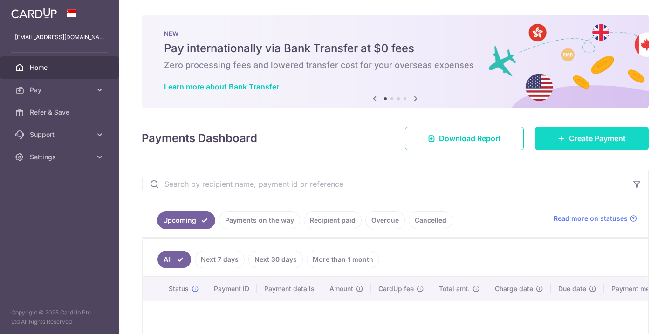
click at [578, 133] on span "Create Payment" at bounding box center [597, 138] width 57 height 11
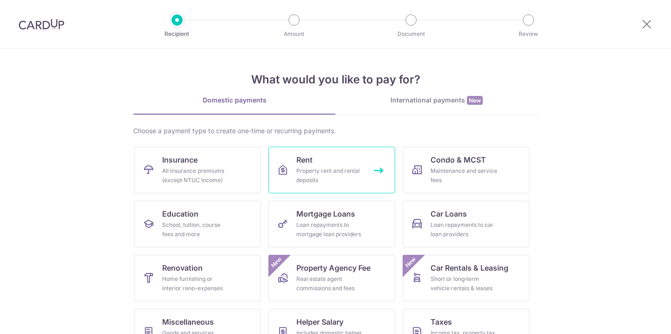
click at [339, 177] on div "Property rent and rental deposits" at bounding box center [329, 175] width 67 height 19
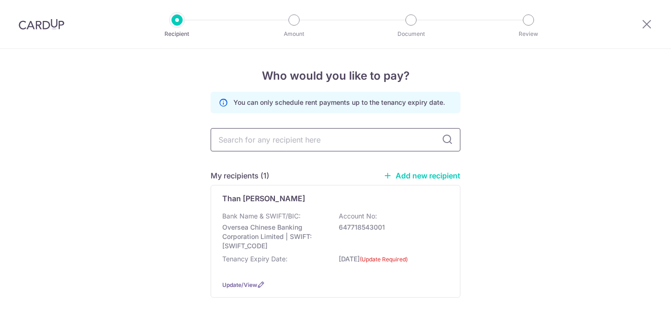
click at [313, 141] on input "text" at bounding box center [335, 139] width 250 height 23
click at [528, 151] on div "Who would you like to pay? You can only schedule rent payments up to the tenanc…" at bounding box center [335, 202] width 671 height 307
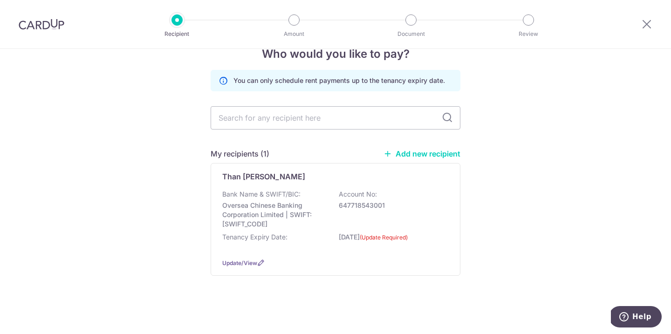
click at [439, 154] on link "Add new recipient" at bounding box center [421, 153] width 77 height 9
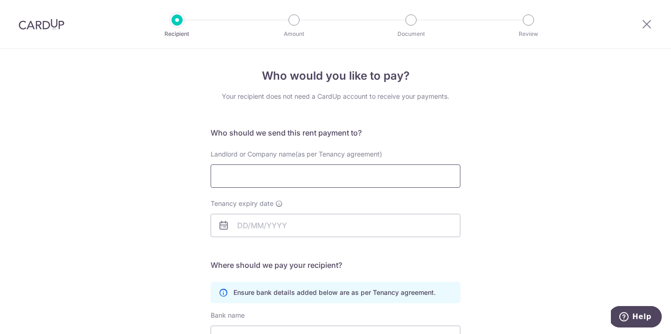
click at [371, 176] on input "Landlord or Company name(as per Tenancy agreement)" at bounding box center [335, 175] width 250 height 23
click at [494, 120] on div "Who would you like to pay? Your recipient does not need a CardUp account to rec…" at bounding box center [335, 270] width 671 height 443
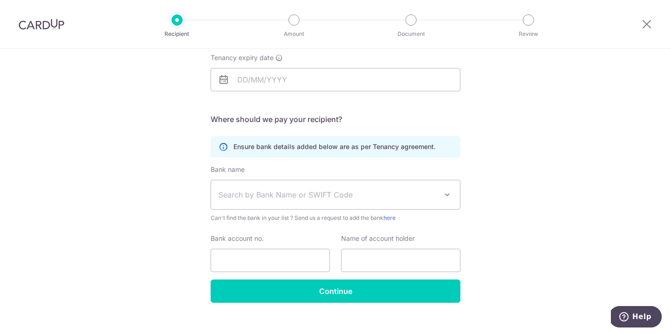
scroll to position [149, 0]
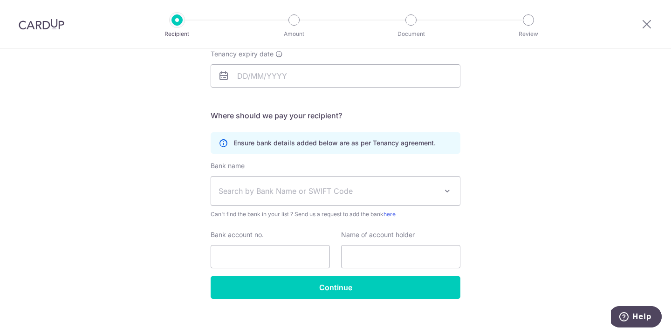
click at [454, 187] on span "Search by Bank Name or SWIFT Code" at bounding box center [335, 190] width 249 height 29
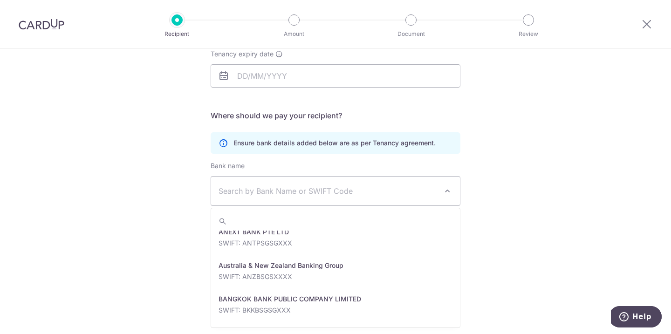
scroll to position [43, 0]
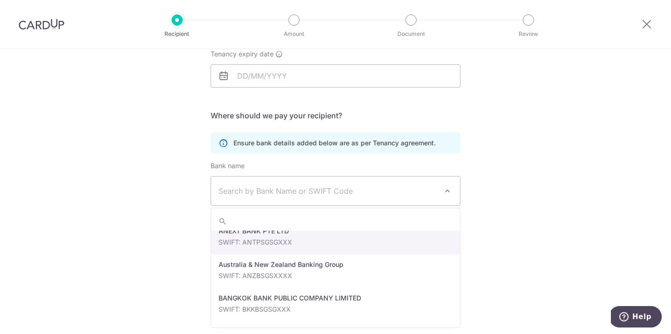
click at [525, 201] on div "Who would you like to pay? Your recipient does not need a CardUp account to rec…" at bounding box center [335, 120] width 671 height 443
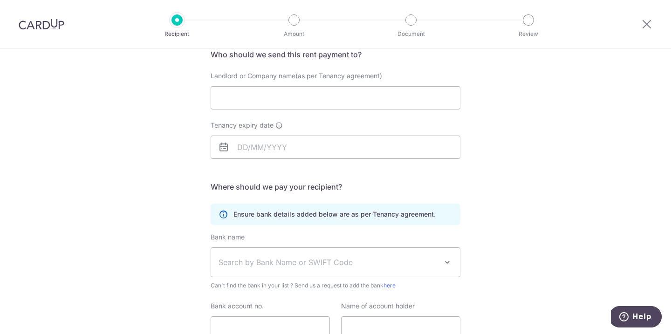
scroll to position [158, 0]
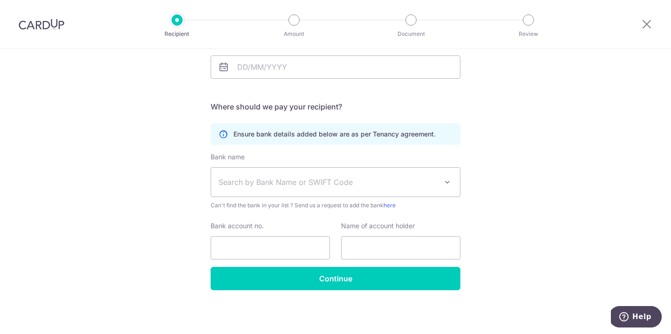
click at [424, 172] on span "Search by Bank Name or SWIFT Code" at bounding box center [335, 182] width 249 height 29
click at [507, 186] on div "Who would you like to pay? Your recipient does not need a CardUp account to rec…" at bounding box center [335, 112] width 671 height 443
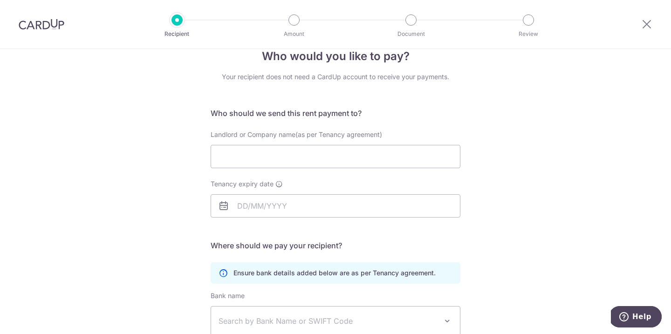
scroll to position [0, 0]
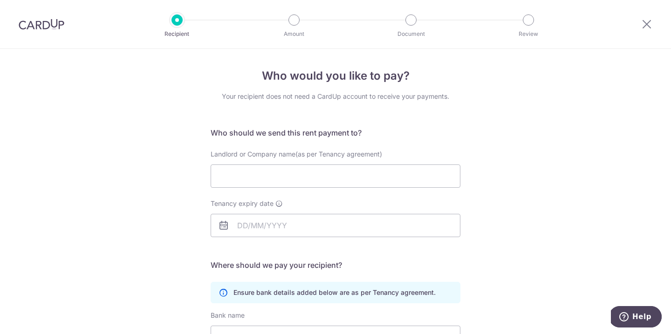
click at [293, 20] on div at bounding box center [293, 19] width 11 height 11
click at [409, 26] on div "Recipient Amount Document Review" at bounding box center [353, 24] width 400 height 48
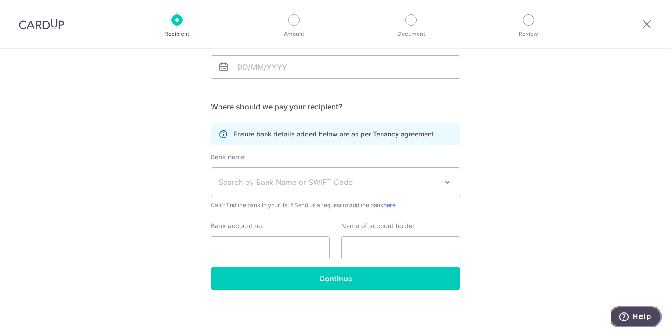
click at [628, 317] on icon "Help" at bounding box center [623, 316] width 9 height 9
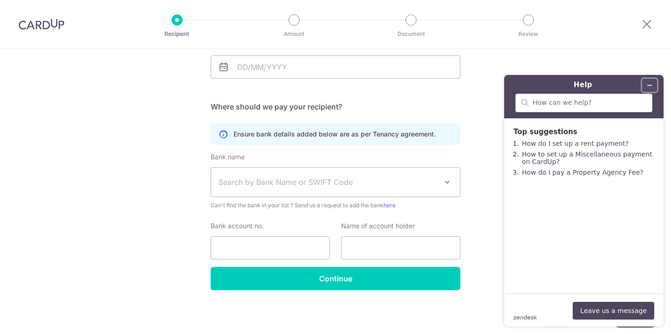
click at [644, 85] on button "Minimize widget" at bounding box center [649, 85] width 15 height 13
